Goal: Information Seeking & Learning: Find specific fact

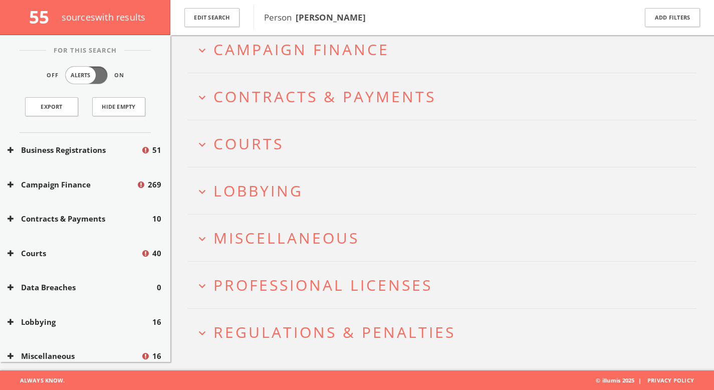
click at [79, 254] on button "Courts" at bounding box center [74, 253] width 133 height 12
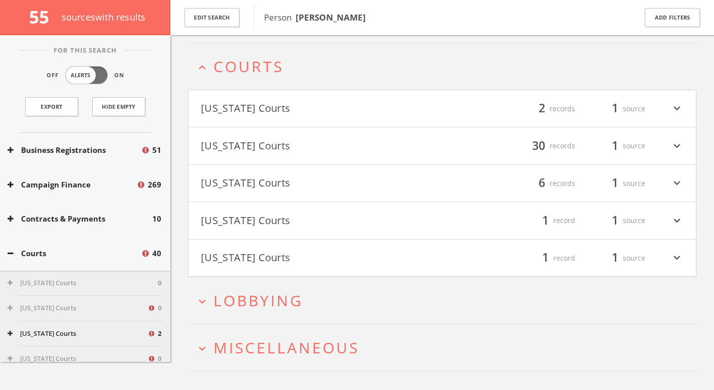
scroll to position [184, 0]
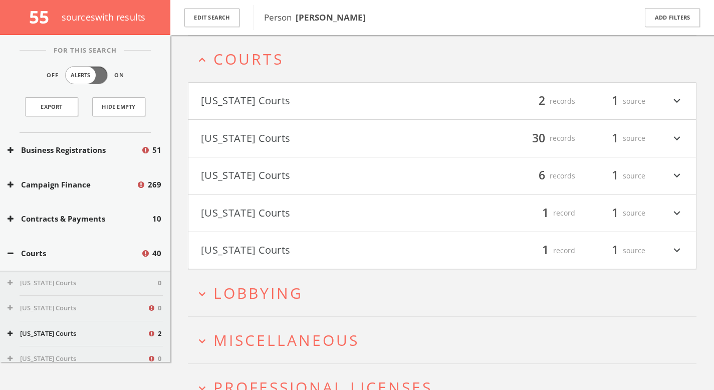
click at [242, 278] on h2 "expand_more Lobbying" at bounding box center [442, 292] width 508 height 47
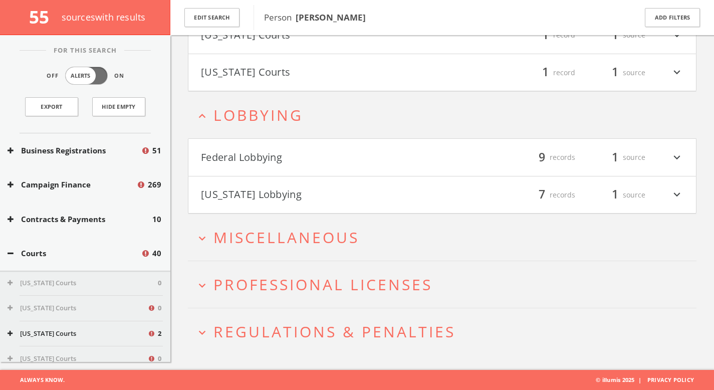
click at [258, 161] on button "Federal Lobbying" at bounding box center [321, 157] width 241 height 17
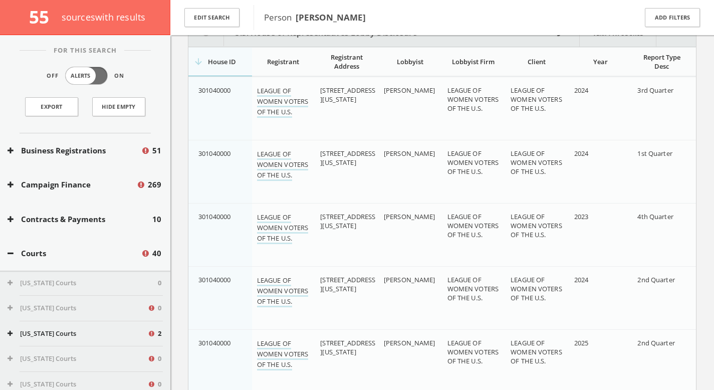
scroll to position [526, 0]
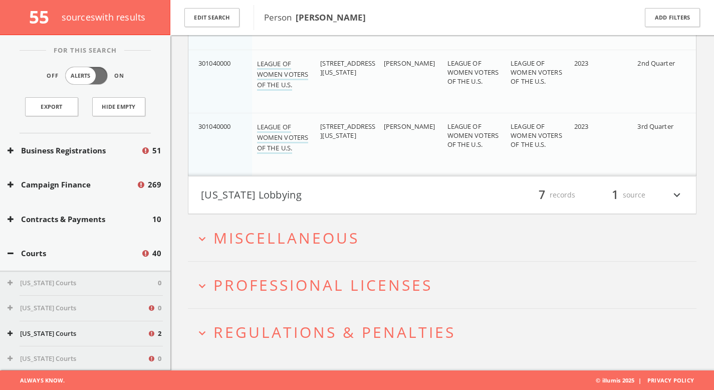
click at [262, 233] on span "Miscellaneous" at bounding box center [286, 237] width 146 height 21
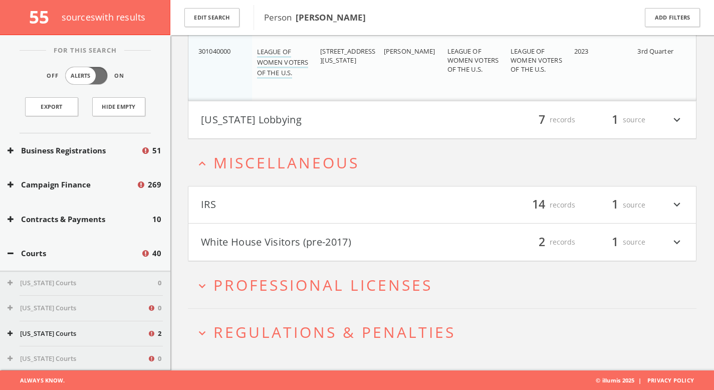
click at [265, 241] on button "White House Visitors (pre-2017)" at bounding box center [321, 241] width 241 height 17
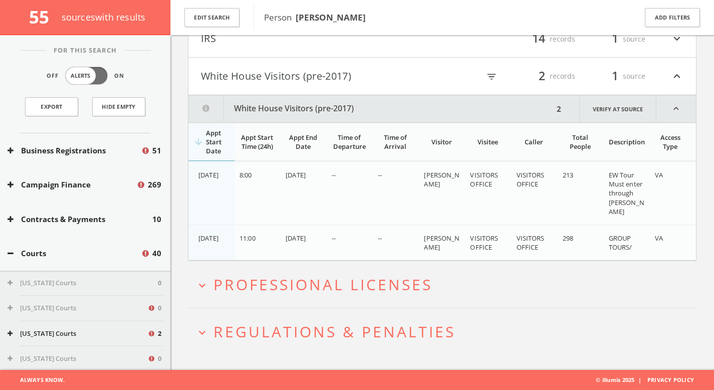
scroll to position [711, 0]
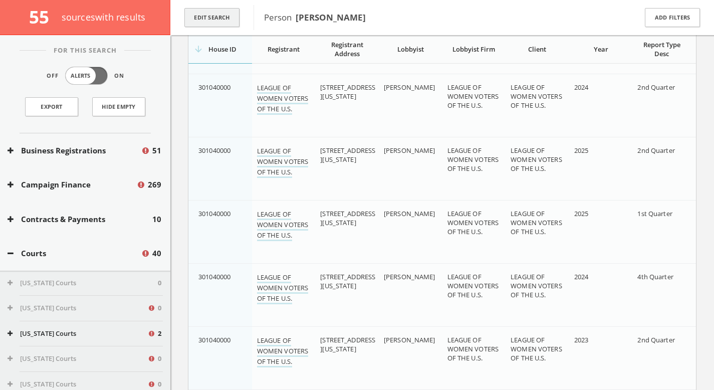
click at [205, 23] on button "Edit Search" at bounding box center [211, 18] width 55 height 20
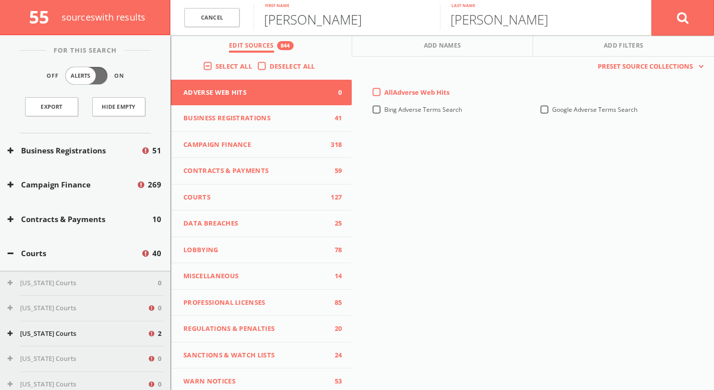
drag, startPoint x: 346, startPoint y: 20, endPoint x: 168, endPoint y: 7, distance: 178.2
click at [168, 7] on div "55 source s with results Cancel [PERSON_NAME] First name [PERSON_NAME] Last nam…" at bounding box center [357, 17] width 714 height 35
type input "a"
type input "[PERSON_NAME]"
type input "S"
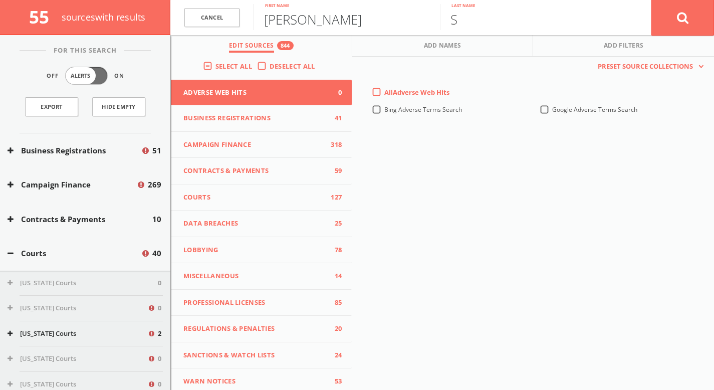
click at [357, 20] on input "[PERSON_NAME]" at bounding box center [346, 17] width 186 height 26
click at [314, 21] on input "[PERSON_NAME]" at bounding box center [346, 17] width 186 height 26
type input "[PERSON_NAME]"
click at [483, 17] on input "S" at bounding box center [533, 17] width 186 height 26
type input "St-Laurent"
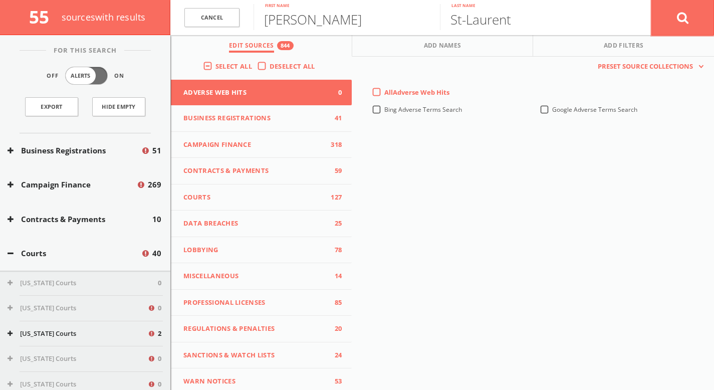
click at [677, 22] on icon at bounding box center [683, 18] width 12 height 13
